Goal: Task Accomplishment & Management: Use online tool/utility

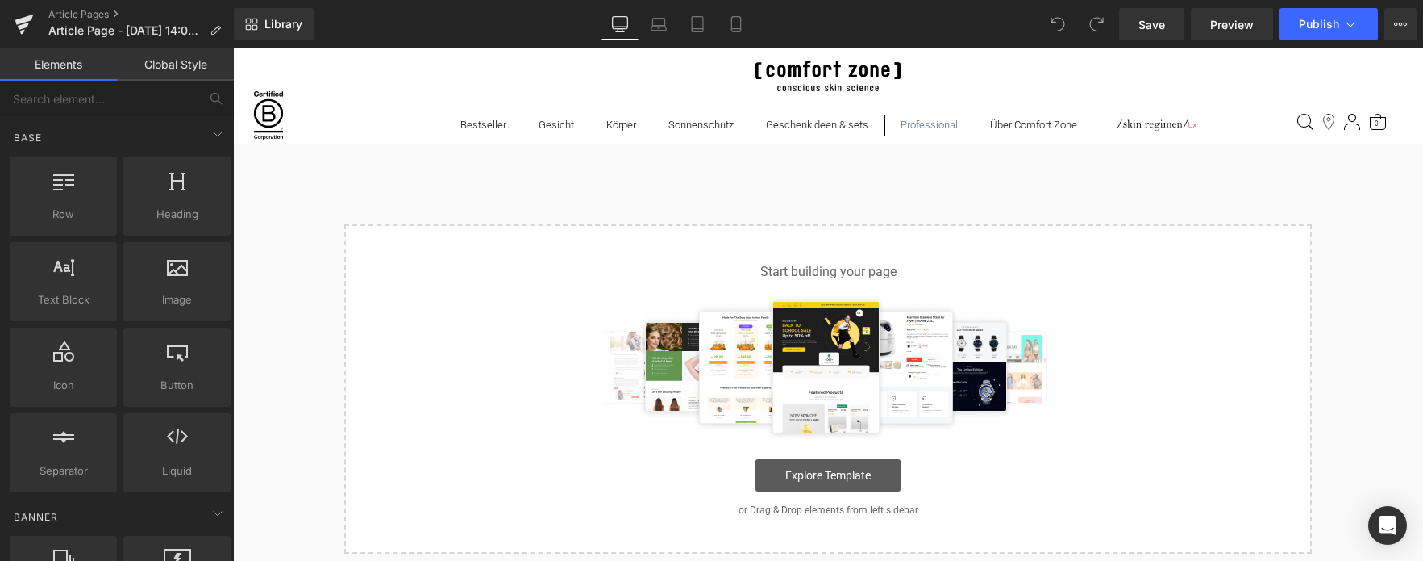
click at [808, 476] on link "Explore Template" at bounding box center [828, 475] width 145 height 32
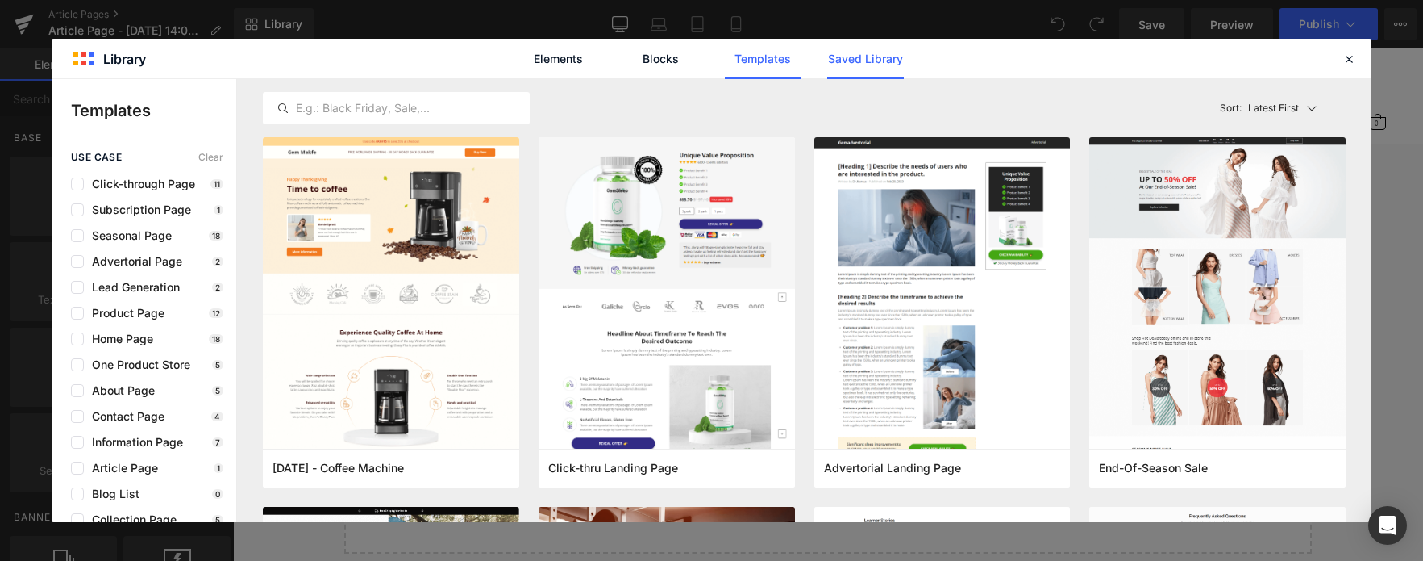
click at [0, 0] on link "Saved Library" at bounding box center [0, 0] width 0 height 0
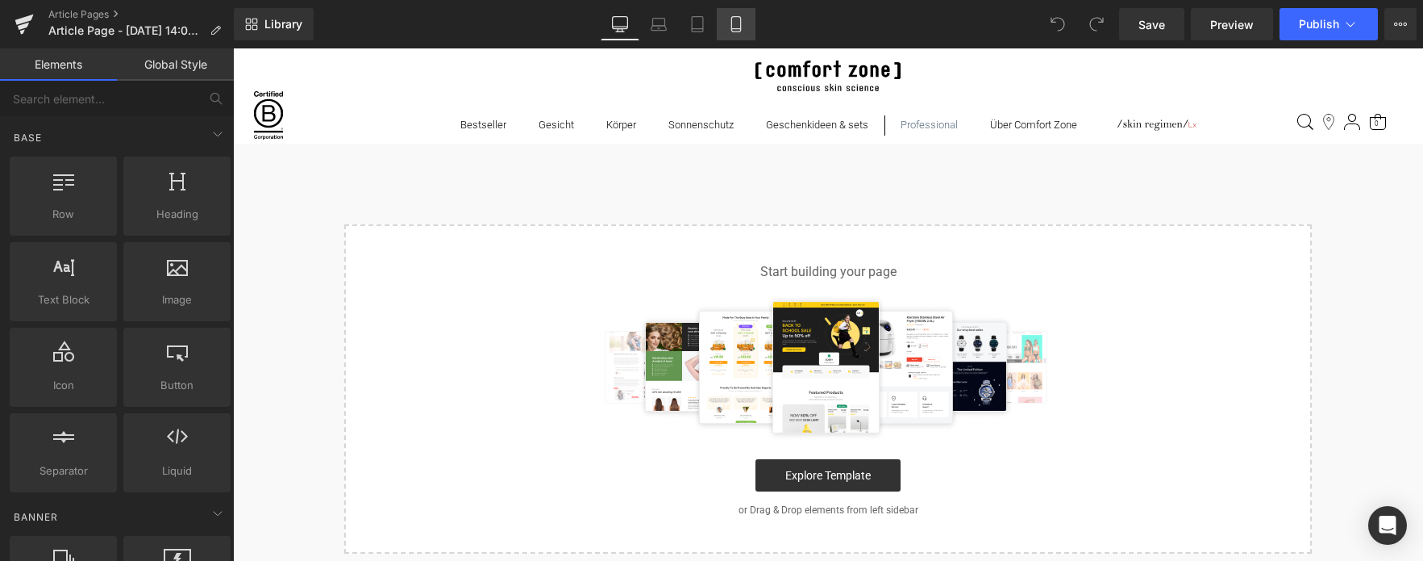
click at [739, 22] on icon at bounding box center [736, 24] width 16 height 16
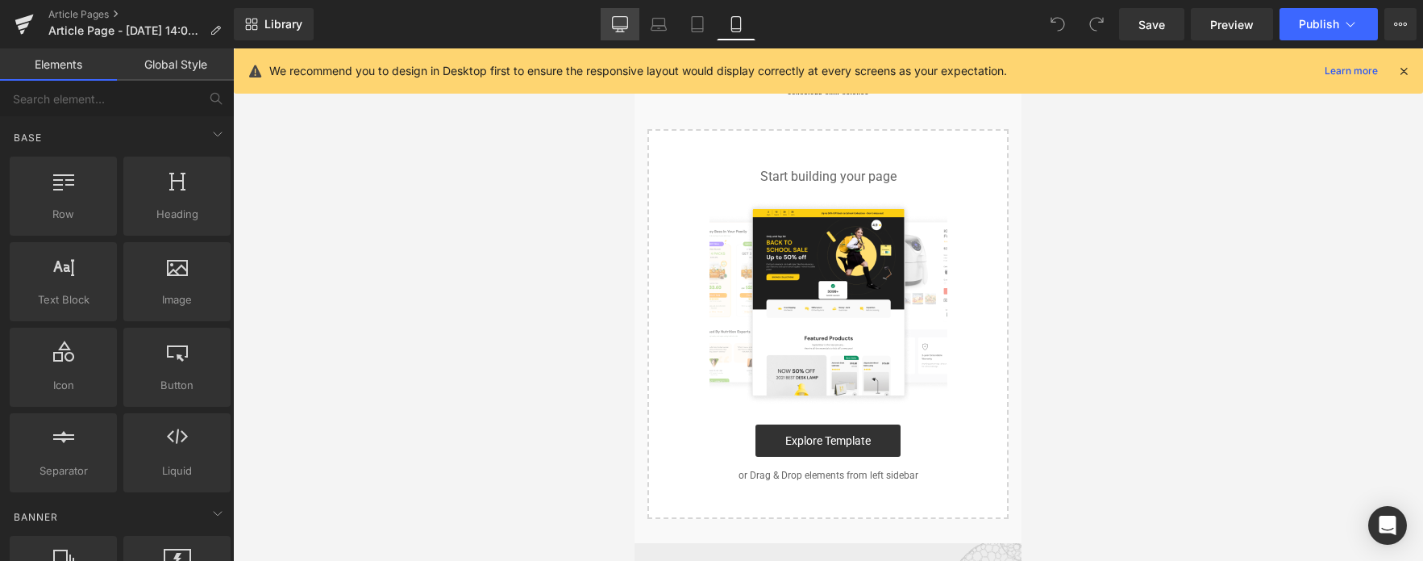
click at [630, 29] on link "Desktop" at bounding box center [620, 24] width 39 height 32
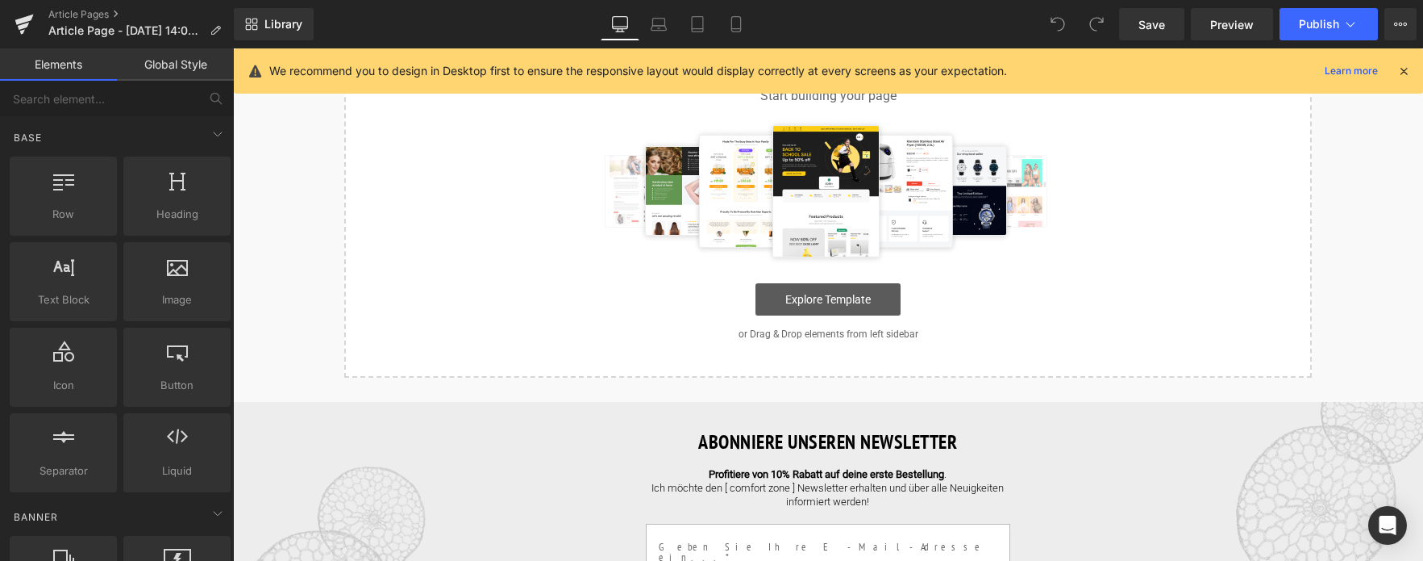
click at [825, 296] on link "Explore Template" at bounding box center [828, 299] width 145 height 32
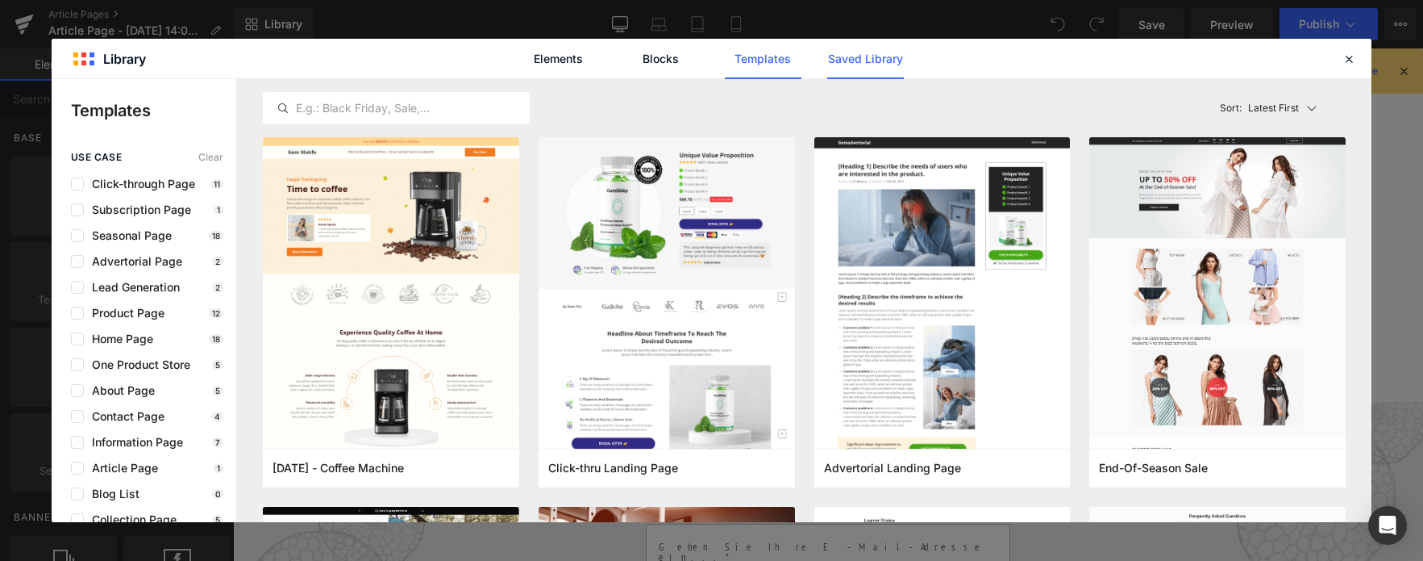
click at [0, 0] on link "Saved Library" at bounding box center [0, 0] width 0 height 0
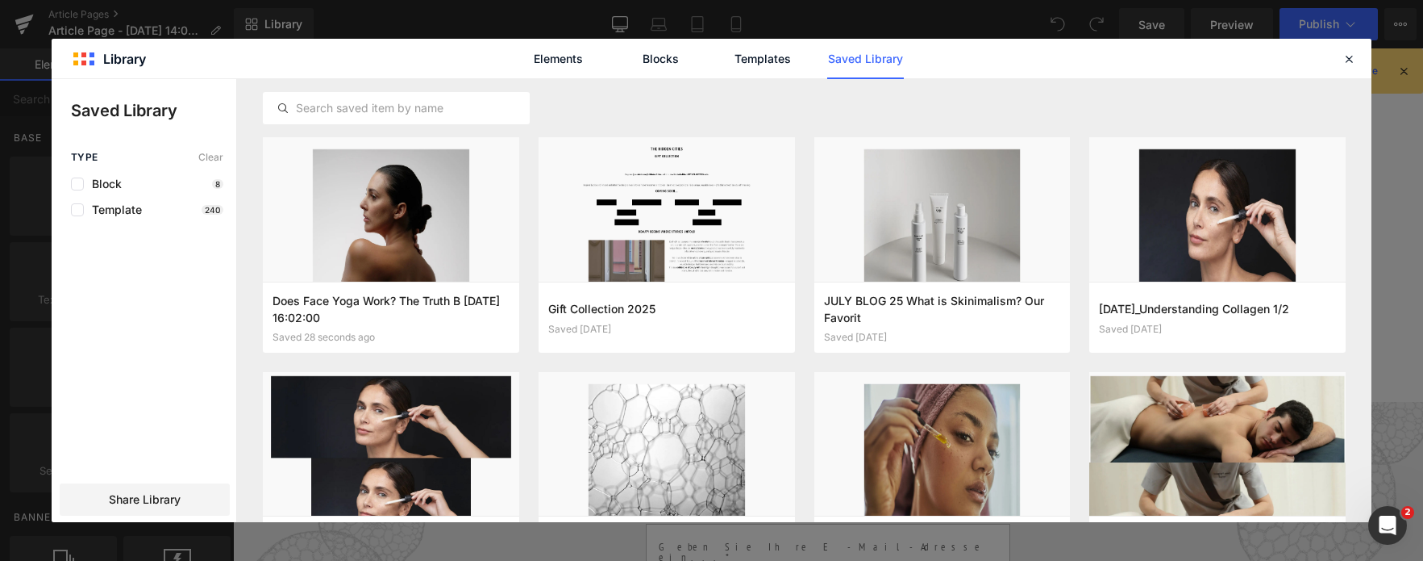
scroll to position [0, 0]
click at [406, 317] on button "Add to page" at bounding box center [375, 317] width 205 height 26
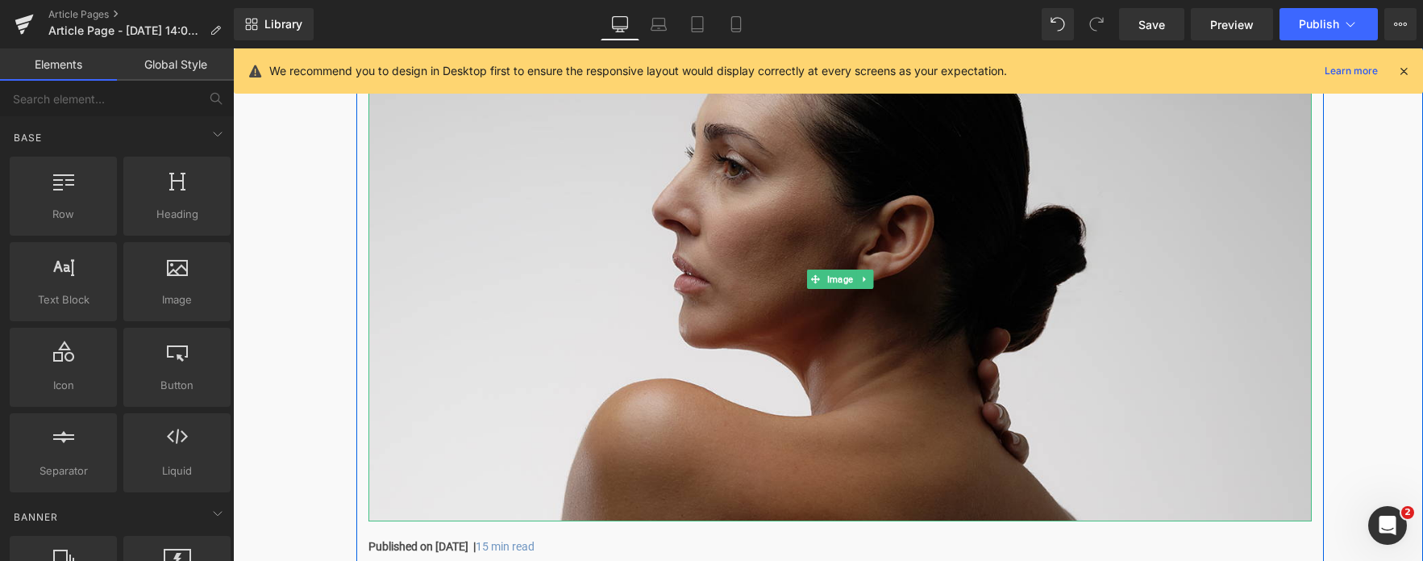
scroll to position [418, 0]
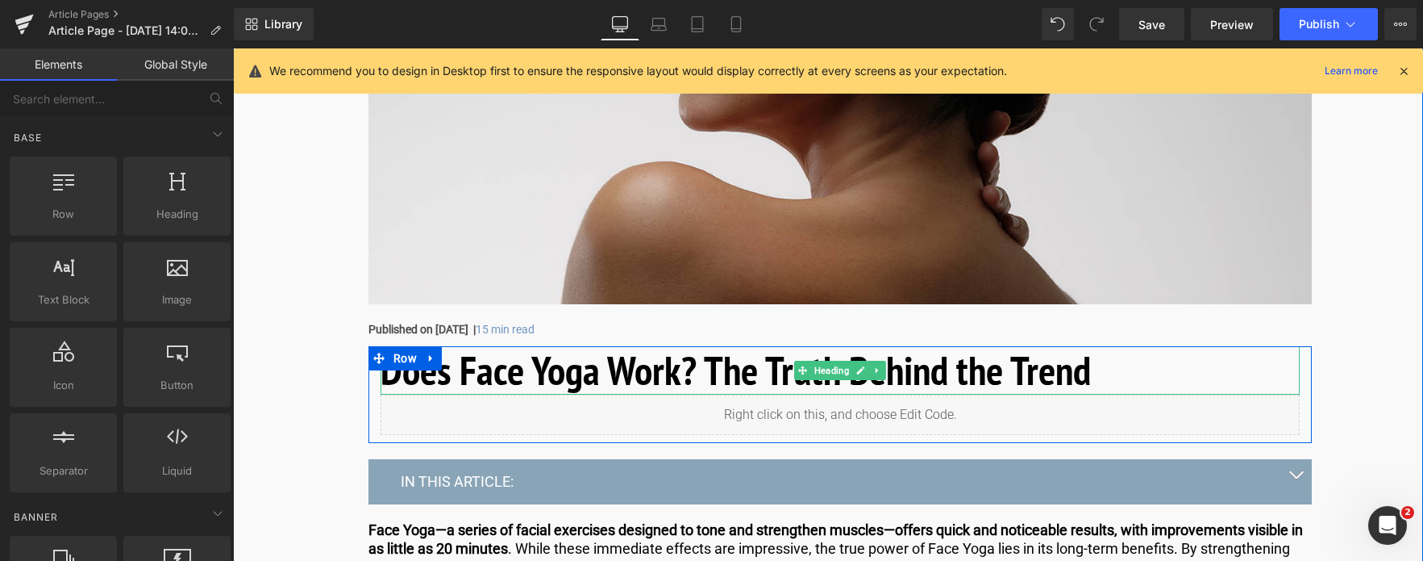
click at [689, 368] on h1 "Does Face Yoga Work? The Truth Behind the Trend" at bounding box center [840, 370] width 919 height 48
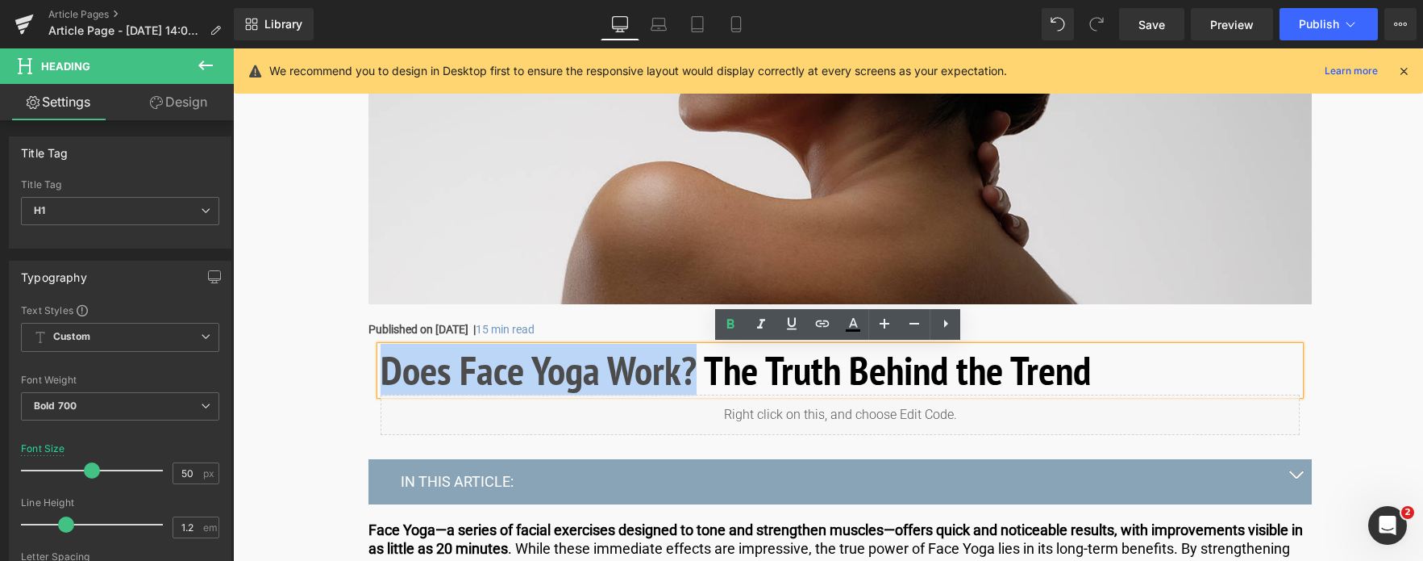
drag, startPoint x: 693, startPoint y: 370, endPoint x: 383, endPoint y: 373, distance: 309.7
click at [383, 373] on h1 "Does Face Yoga Work? The Truth Behind the Trend" at bounding box center [840, 370] width 919 height 48
copy h1 "Does Face Yoga Work?"
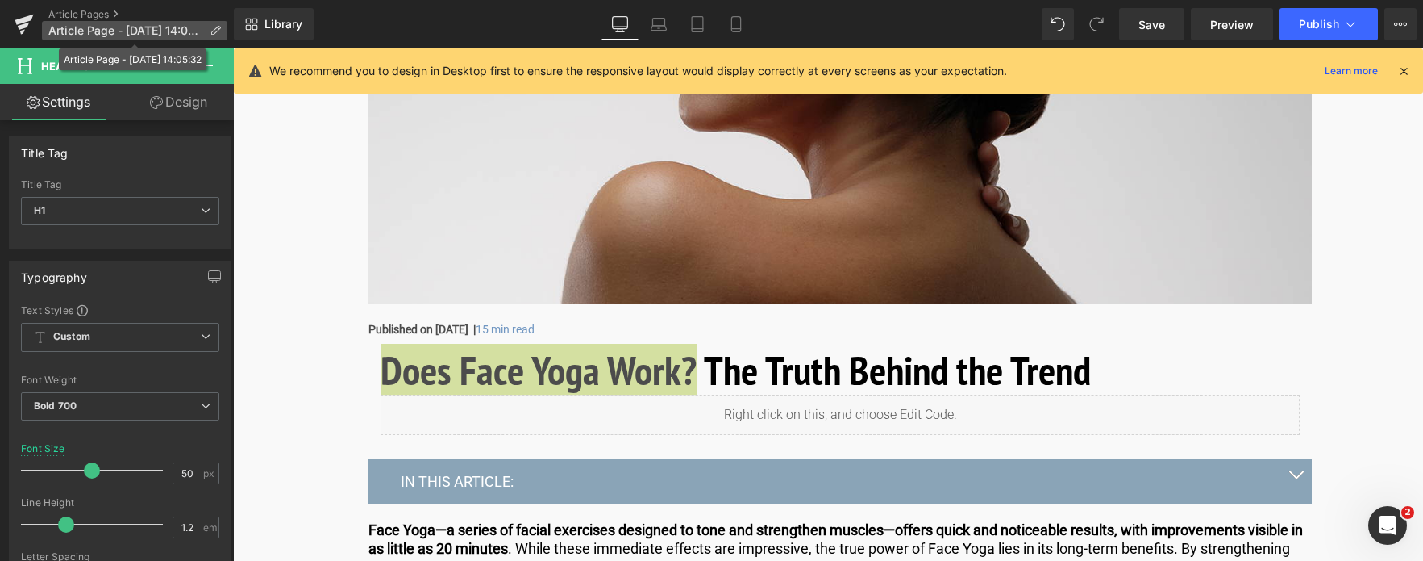
click at [218, 30] on icon at bounding box center [215, 30] width 11 height 11
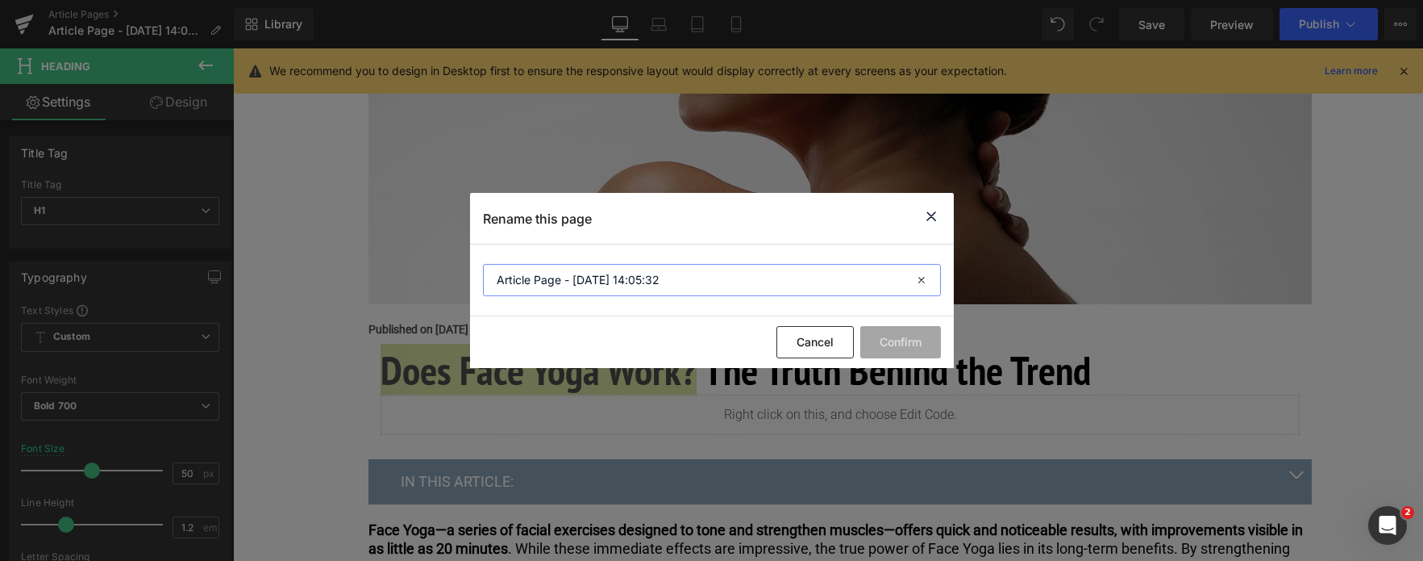
drag, startPoint x: 740, startPoint y: 287, endPoint x: 262, endPoint y: 274, distance: 477.6
click at [262, 274] on div "Rename this page Article Page - [DATE] 14:05:32 Cancel Confirm" at bounding box center [711, 280] width 1423 height 561
paste input "Does Face Yoga Work?"
type input "Does Face Yoga Work?"
click at [887, 336] on button "Confirm" at bounding box center [901, 342] width 81 height 32
